Goal: Find specific page/section: Find specific page/section

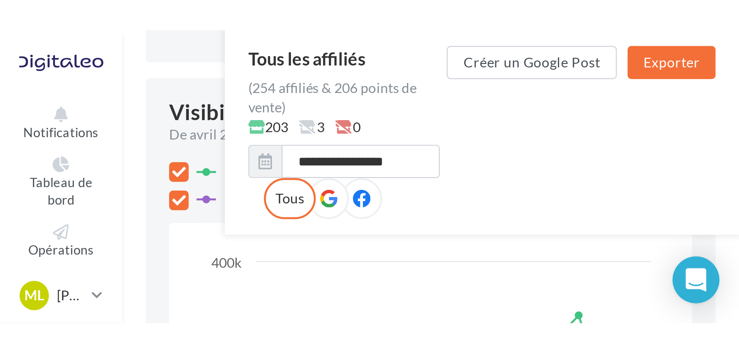
scroll to position [271, 0]
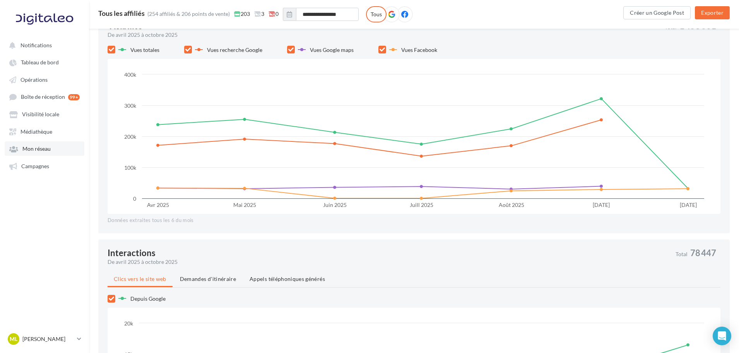
click at [45, 147] on span "Mon réseau" at bounding box center [36, 149] width 28 height 7
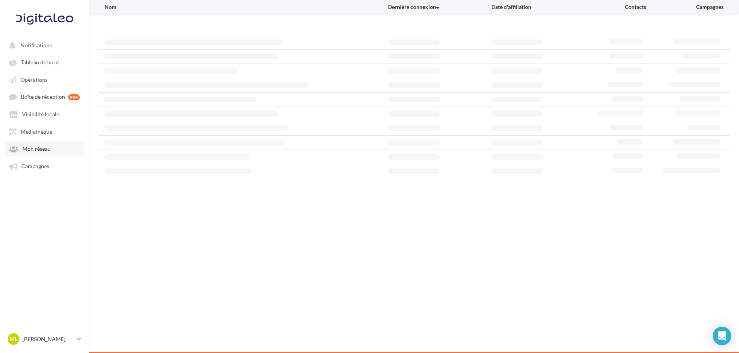
scroll to position [12, 0]
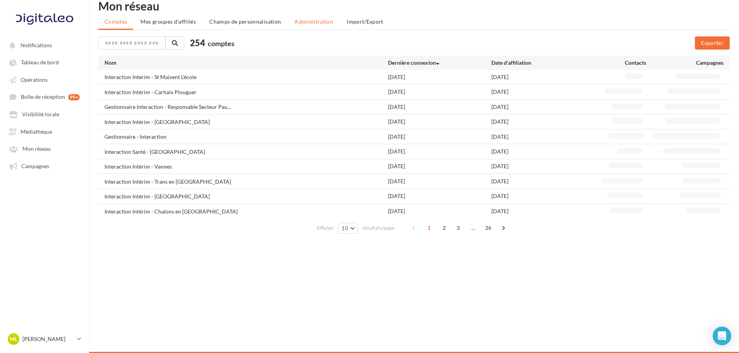
click at [308, 24] on span "Administration" at bounding box center [313, 21] width 39 height 7
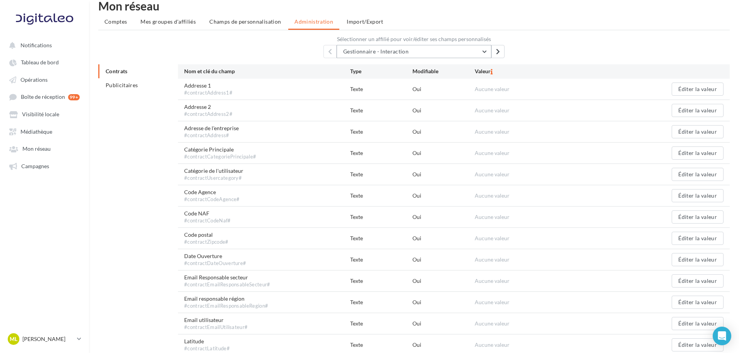
click at [392, 56] on button "Gestionnaire - Interaction" at bounding box center [414, 51] width 155 height 13
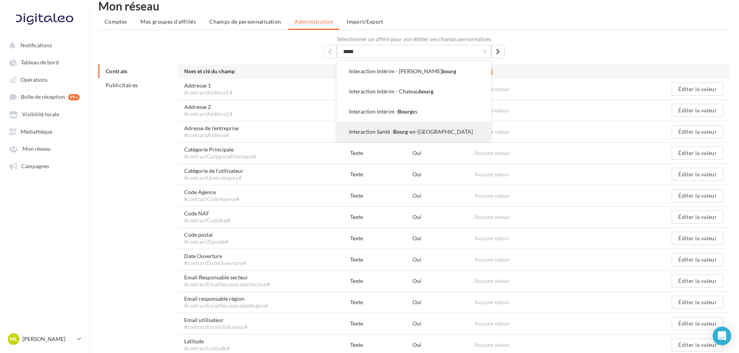
type input "*****"
click at [398, 129] on span "Bourg" at bounding box center [400, 131] width 15 height 7
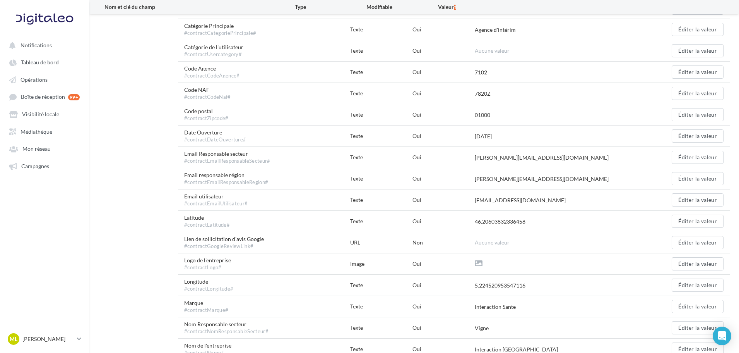
scroll to position [90, 0]
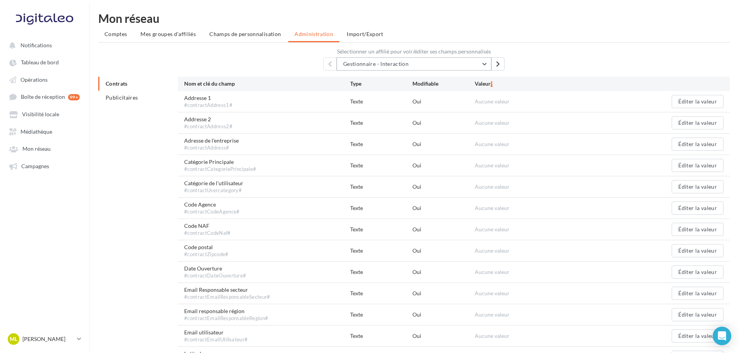
click at [427, 65] on button "Gestionnaire - Interaction" at bounding box center [414, 63] width 155 height 13
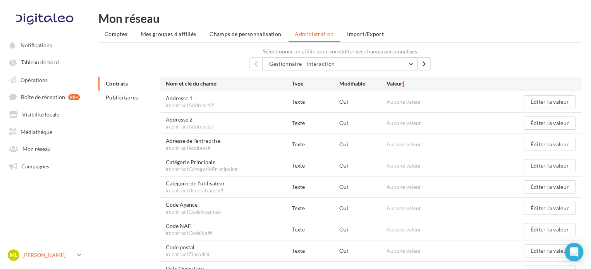
click at [52, 250] on div "ML Mathis Leray-Martin gest-leraymartin" at bounding box center [41, 255] width 66 height 12
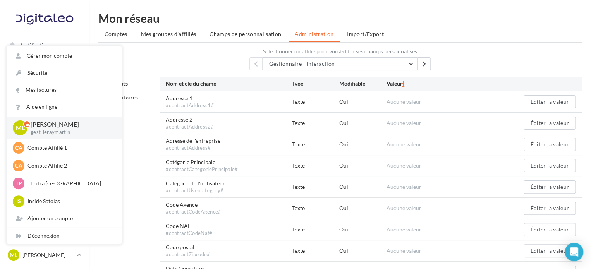
scroll to position [77, 0]
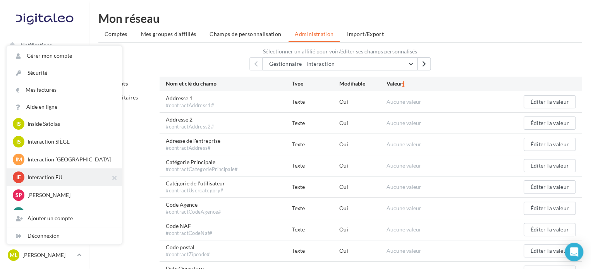
click at [72, 177] on p "Interaction EU" at bounding box center [69, 177] width 85 height 8
